Goal: Book appointment/travel/reservation

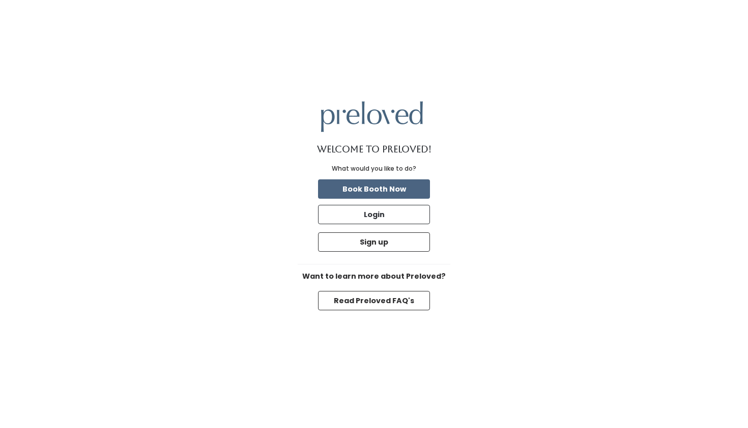
click at [408, 187] on button "Book Booth Now" at bounding box center [374, 188] width 112 height 19
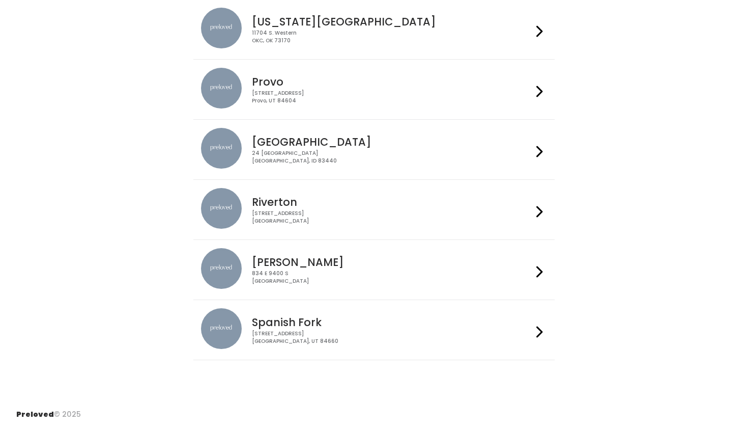
scroll to position [343, 0]
click at [530, 92] on div "230 W Cougar Blvd Provo, UT 84604" at bounding box center [392, 97] width 280 height 15
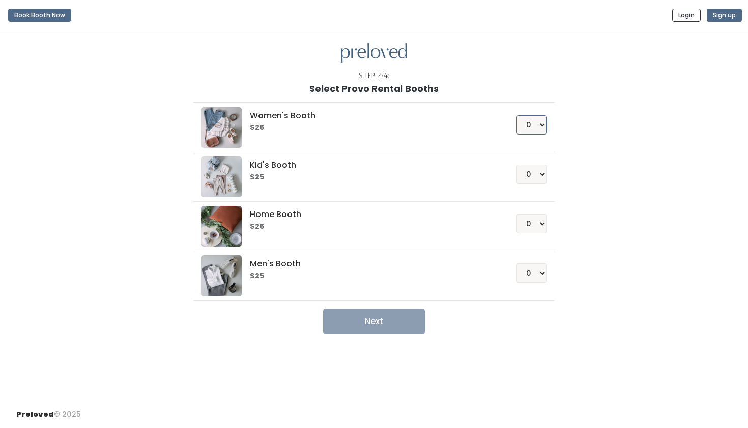
select select "1"
click at [406, 334] on div "Step 2/4: Select Provo Rental Booths Women's Booth $25 0 1 2 3 4 Kid's Booth $2…" at bounding box center [374, 216] width 748 height 370
click at [406, 317] on button "Next" at bounding box center [374, 320] width 102 height 25
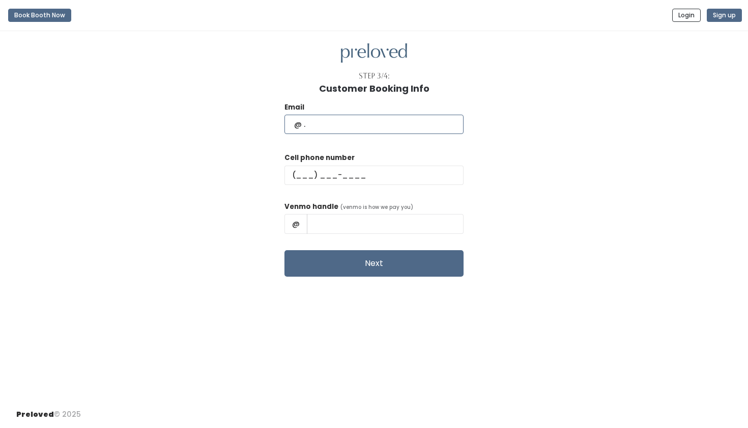
type input "m"
click at [298, 122] on input "@mercedeziliana@" at bounding box center [374, 124] width 179 height 19
click at [376, 119] on input "mercedeziliana@" at bounding box center [374, 124] width 179 height 19
type input "mercedeziliana@gmail.com"
type input "(385) 251-3100"
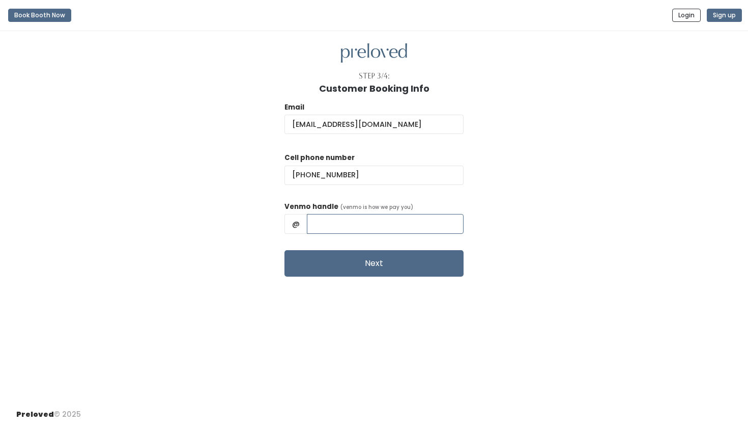
click at [324, 219] on input "text" at bounding box center [385, 223] width 157 height 19
type input "mercedeziliana"
click at [371, 264] on button "Next" at bounding box center [374, 263] width 179 height 26
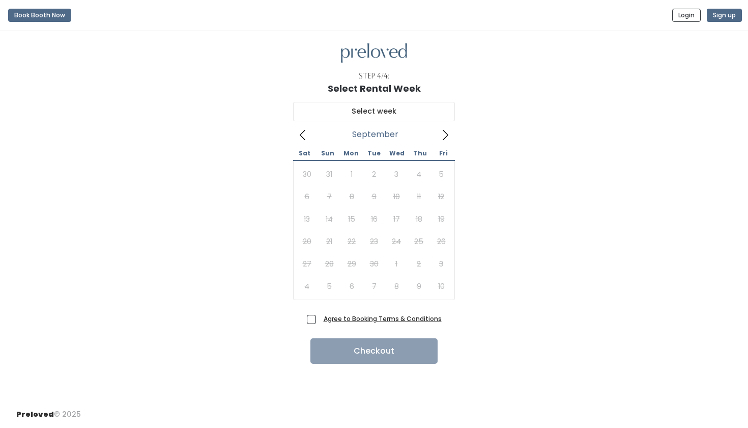
click at [442, 131] on icon at bounding box center [445, 134] width 11 height 11
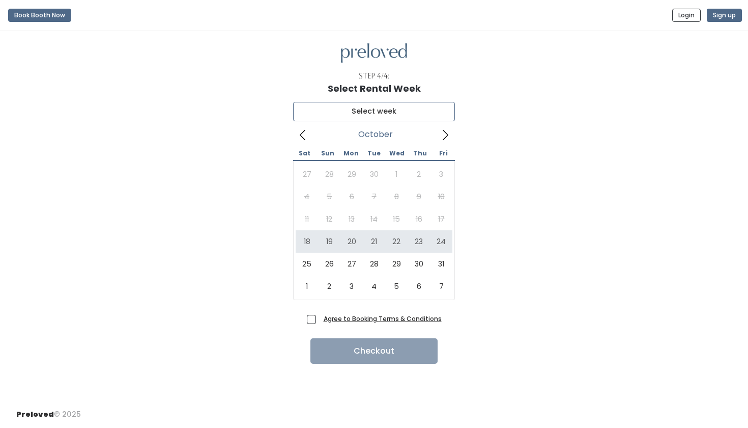
type input "[DATE] to [DATE]"
